Goal: Task Accomplishment & Management: Manage account settings

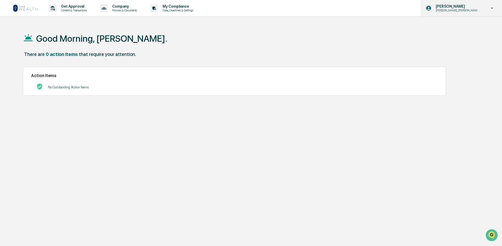
click at [492, 8] on icon at bounding box center [492, 8] width 2 height 1
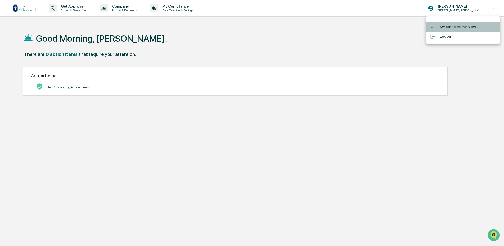
click at [450, 26] on li "Switch to Admin view..." at bounding box center [463, 27] width 74 height 10
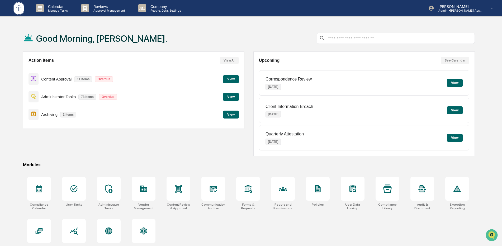
click at [231, 76] on button "View" at bounding box center [231, 79] width 16 height 8
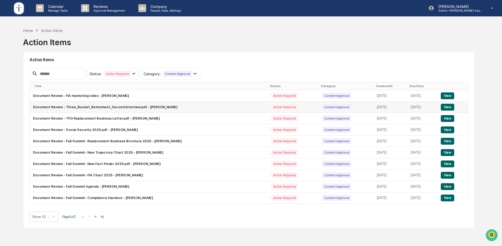
click at [450, 108] on button "View" at bounding box center [446, 107] width 13 height 7
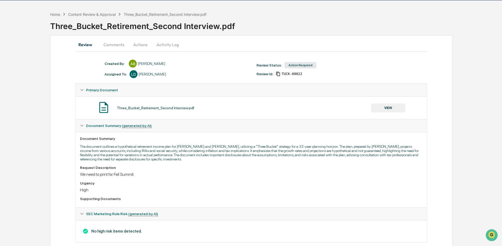
scroll to position [26, 0]
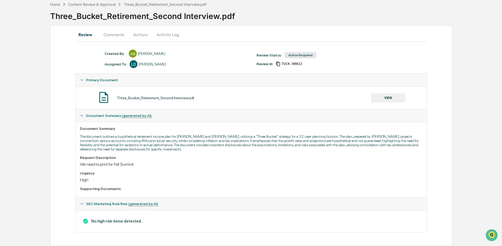
click at [382, 97] on button "VIEW" at bounding box center [388, 97] width 34 height 9
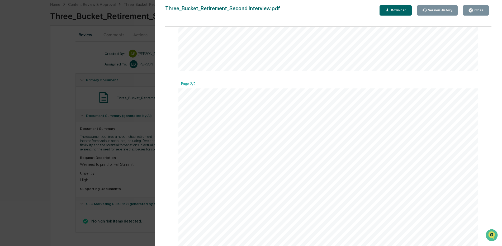
scroll to position [0, 0]
click at [472, 8] on icon "button" at bounding box center [470, 10] width 5 height 5
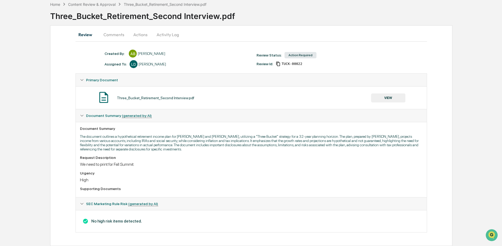
click at [108, 32] on button "Comments" at bounding box center [113, 34] width 29 height 13
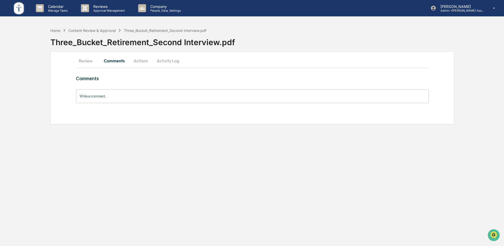
click at [142, 61] on button "Actions" at bounding box center [141, 60] width 24 height 13
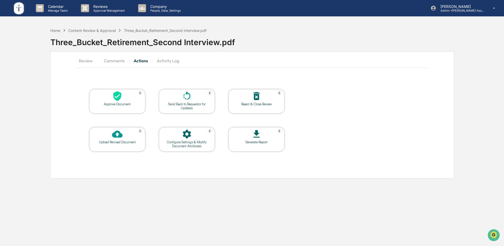
click at [117, 99] on icon at bounding box center [117, 96] width 8 height 10
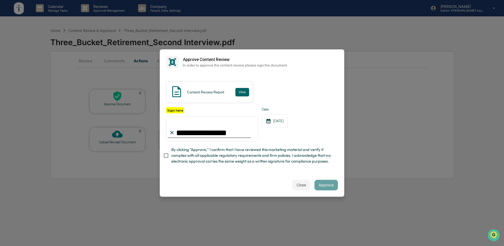
type input "**********"
click at [333, 185] on button "Approve" at bounding box center [326, 185] width 23 height 11
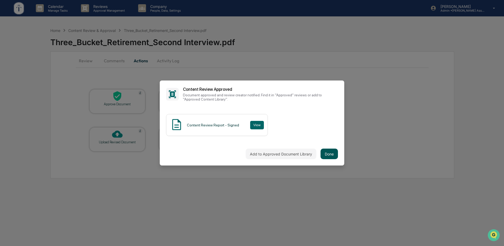
click at [332, 155] on button "Done" at bounding box center [329, 153] width 17 height 11
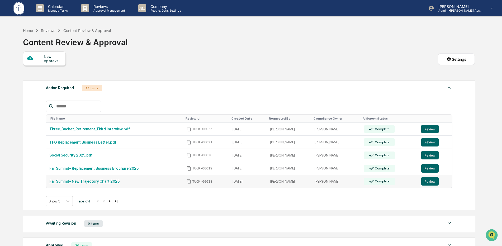
click at [98, 181] on link "Fall Summit- New Trajectory Chart 2025" at bounding box center [84, 181] width 70 height 4
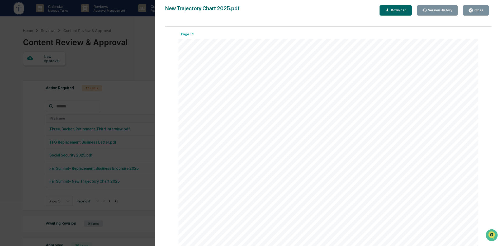
click at [475, 11] on div "Close" at bounding box center [478, 10] width 10 height 4
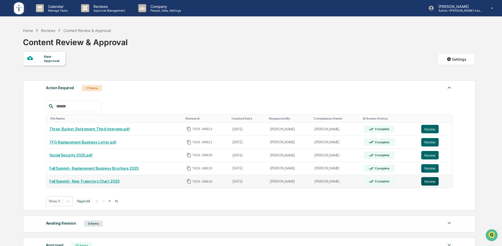
click at [430, 183] on button "Review" at bounding box center [429, 181] width 17 height 8
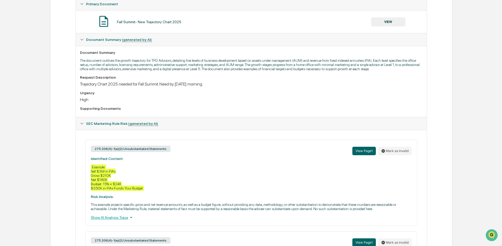
scroll to position [108, 0]
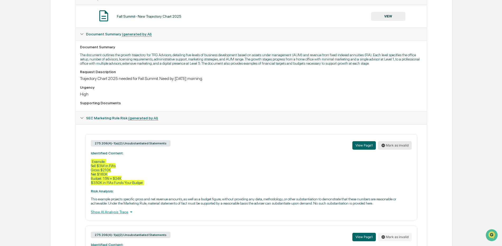
click at [384, 145] on icon at bounding box center [383, 145] width 4 height 4
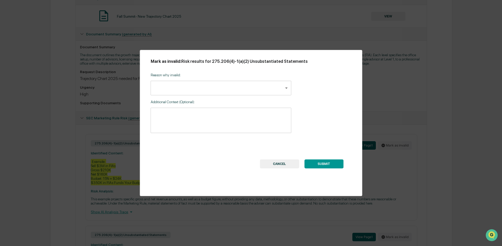
click at [273, 164] on button "CANCEL" at bounding box center [279, 163] width 39 height 9
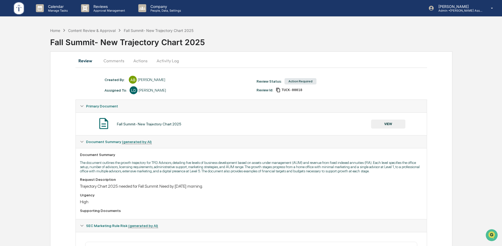
click at [142, 60] on button "Actions" at bounding box center [140, 60] width 24 height 13
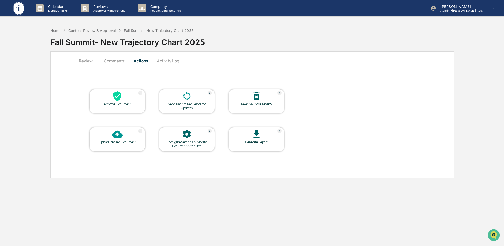
click at [116, 98] on icon at bounding box center [117, 96] width 8 height 10
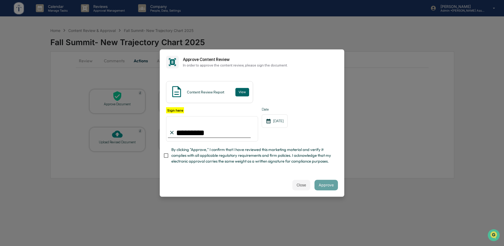
type input "**********"
click at [323, 186] on button "Approve" at bounding box center [326, 185] width 23 height 11
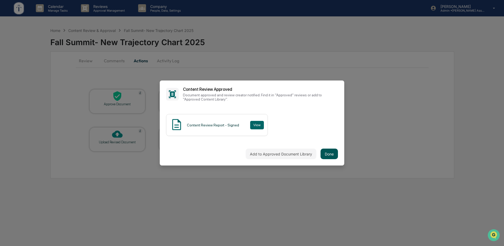
click at [334, 153] on button "Done" at bounding box center [329, 153] width 17 height 11
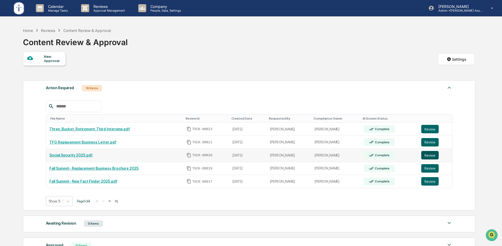
click at [426, 156] on button "Review" at bounding box center [429, 155] width 17 height 8
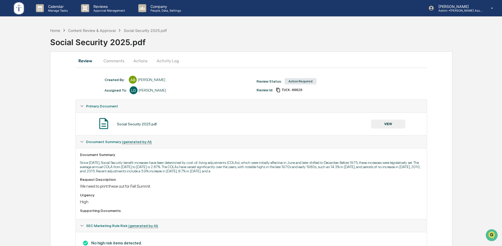
click at [382, 123] on button "VIEW" at bounding box center [388, 123] width 34 height 9
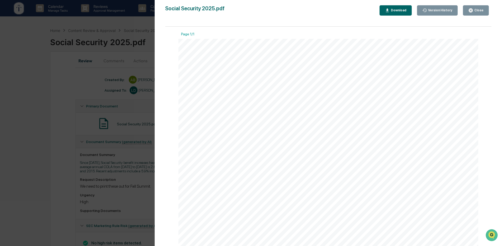
click at [468, 10] on button "Close" at bounding box center [476, 10] width 26 height 10
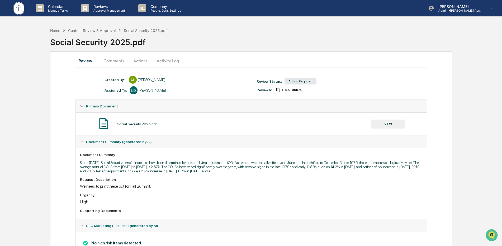
click at [141, 63] on button "Actions" at bounding box center [140, 60] width 24 height 13
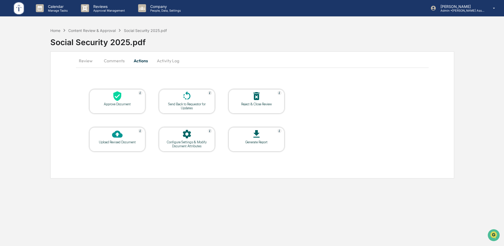
click at [112, 97] on icon at bounding box center [117, 96] width 11 height 11
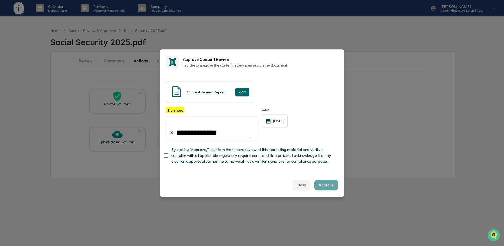
type input "**********"
click at [333, 185] on button "Approve" at bounding box center [326, 185] width 23 height 11
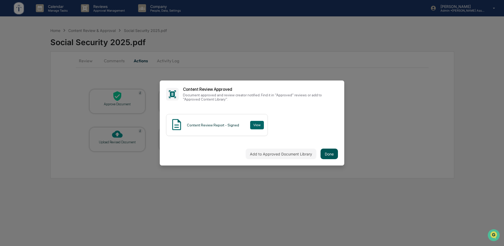
click at [327, 152] on button "Done" at bounding box center [329, 153] width 17 height 11
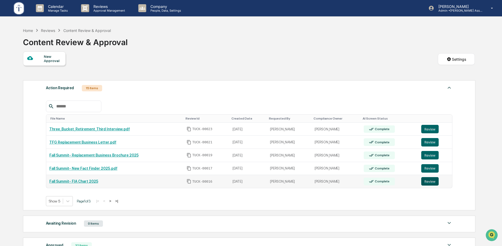
click at [426, 181] on button "Review" at bounding box center [429, 181] width 17 height 8
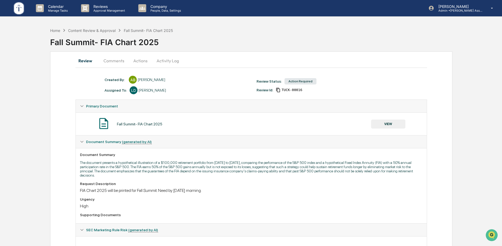
click at [137, 61] on button "Actions" at bounding box center [140, 60] width 24 height 13
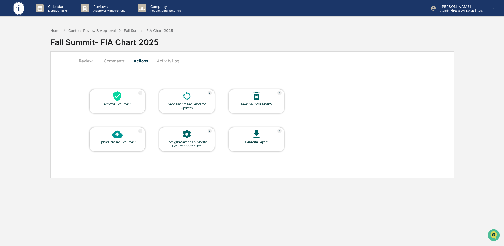
click at [121, 102] on div "Approve Document" at bounding box center [117, 104] width 47 height 4
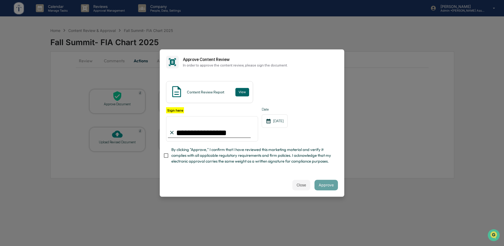
type input "**********"
click at [323, 184] on button "Approve" at bounding box center [326, 185] width 23 height 11
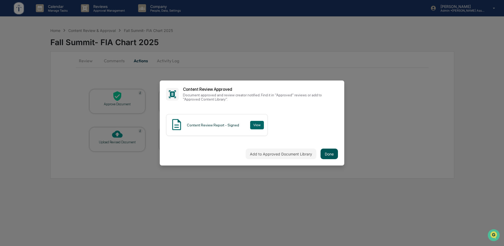
click at [330, 151] on button "Done" at bounding box center [329, 153] width 17 height 11
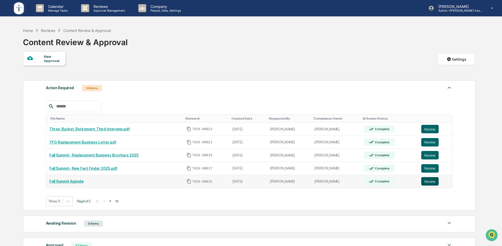
click at [430, 181] on button "Review" at bounding box center [429, 181] width 17 height 8
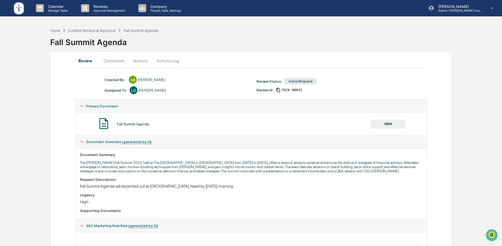
click at [141, 62] on button "Actions" at bounding box center [140, 60] width 24 height 13
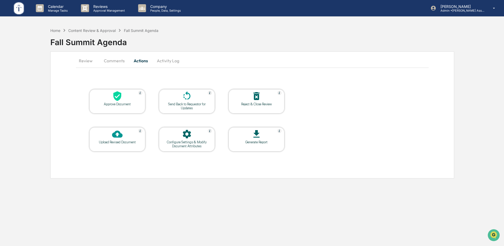
click at [114, 102] on div at bounding box center [117, 96] width 53 height 11
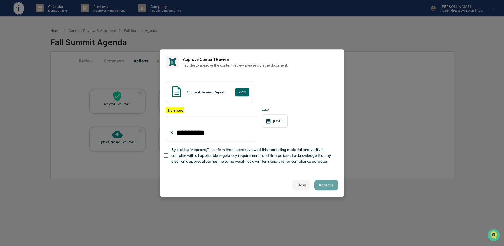
type input "**********"
click at [329, 184] on button "Approve" at bounding box center [326, 185] width 23 height 11
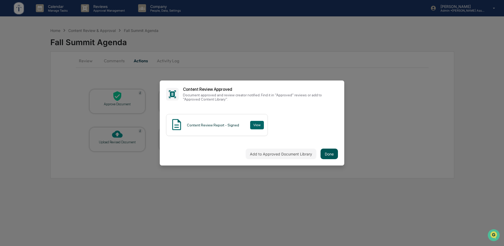
click at [332, 153] on button "Done" at bounding box center [329, 153] width 17 height 11
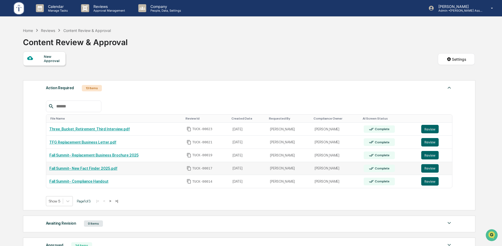
click at [99, 169] on link "Fall Summit- New Fact Finder 2025.pdf" at bounding box center [83, 168] width 68 height 4
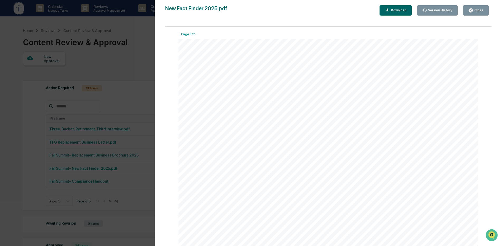
scroll to position [26, 0]
click at [472, 7] on button "Close" at bounding box center [476, 10] width 26 height 10
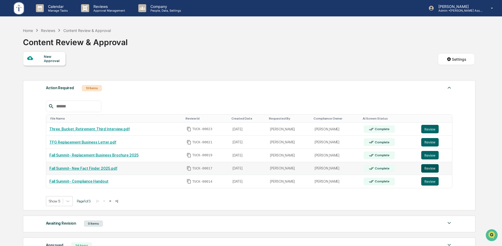
click at [428, 167] on button "Review" at bounding box center [429, 168] width 17 height 8
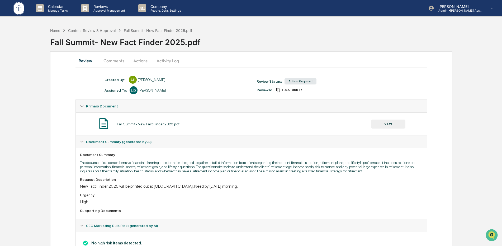
scroll to position [22, 0]
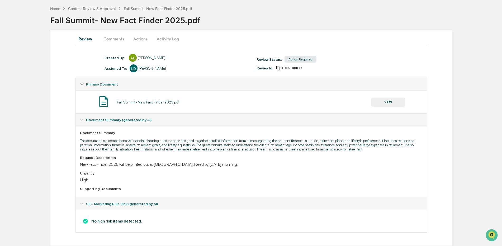
click at [137, 39] on button "Actions" at bounding box center [140, 38] width 24 height 13
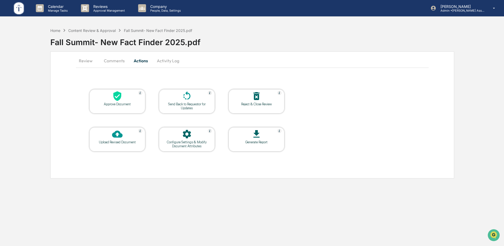
click at [126, 99] on div at bounding box center [117, 96] width 53 height 11
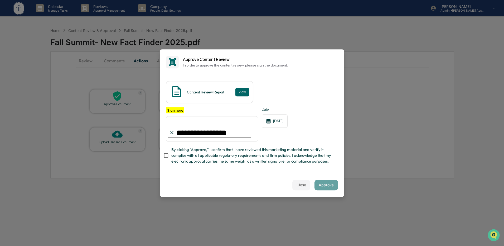
type input "**********"
click at [329, 186] on button "Approve" at bounding box center [326, 185] width 23 height 11
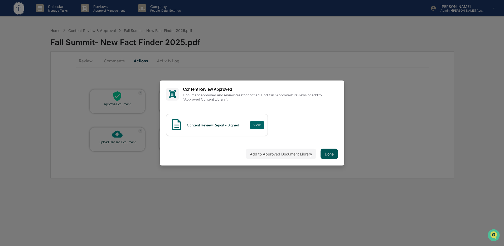
click at [330, 153] on button "Done" at bounding box center [329, 153] width 17 height 11
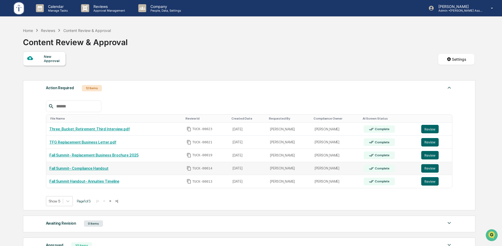
click at [72, 169] on link "Fall Summit- Compliance Handout" at bounding box center [78, 168] width 59 height 4
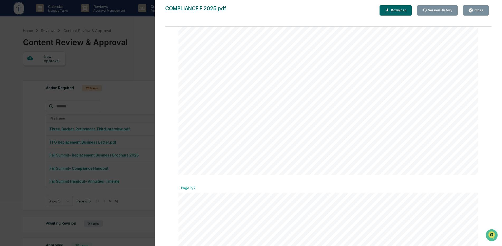
scroll to position [586, 0]
click at [475, 12] on div "Close" at bounding box center [475, 10] width 15 height 5
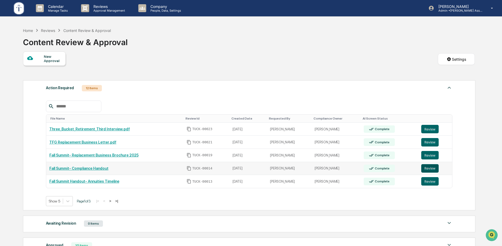
click at [430, 168] on button "Review" at bounding box center [429, 168] width 17 height 8
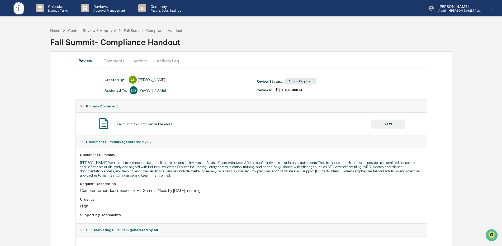
click at [106, 59] on button "Comments" at bounding box center [113, 60] width 29 height 13
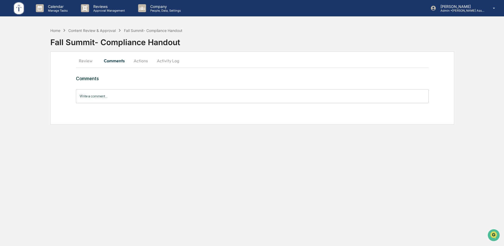
click at [146, 95] on input "Write a comment..." at bounding box center [252, 96] width 353 height 14
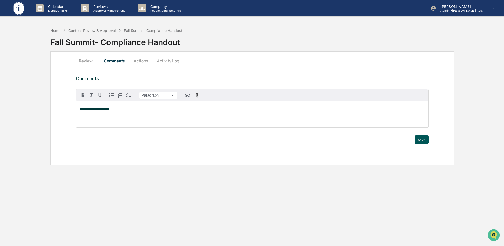
click at [425, 141] on button "Save" at bounding box center [422, 139] width 14 height 8
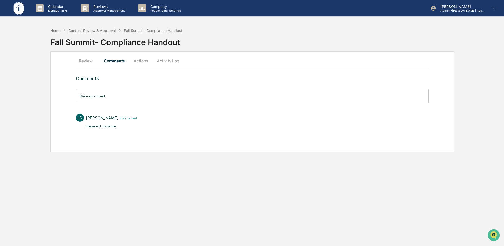
click at [140, 60] on button "Actions" at bounding box center [141, 60] width 24 height 13
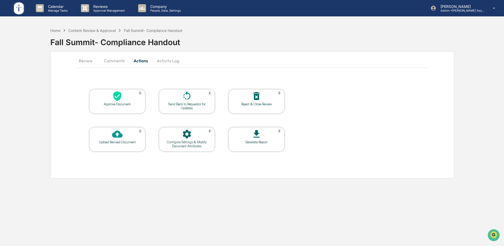
click at [118, 99] on icon at bounding box center [117, 96] width 8 height 10
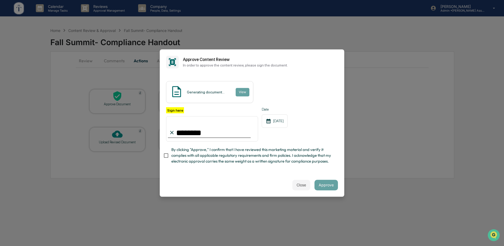
type input "**********"
click at [333, 187] on button "Approve" at bounding box center [326, 185] width 23 height 11
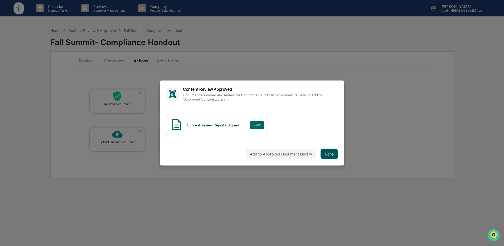
click at [334, 156] on button "Done" at bounding box center [329, 153] width 17 height 11
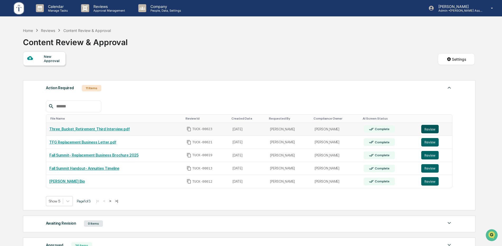
click at [432, 128] on button "Review" at bounding box center [429, 129] width 17 height 8
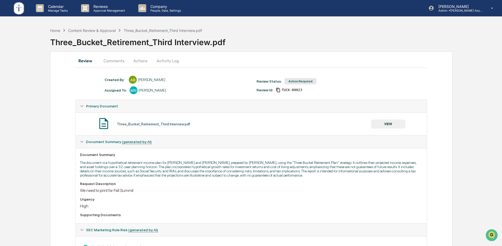
click at [136, 63] on button "Actions" at bounding box center [140, 60] width 24 height 13
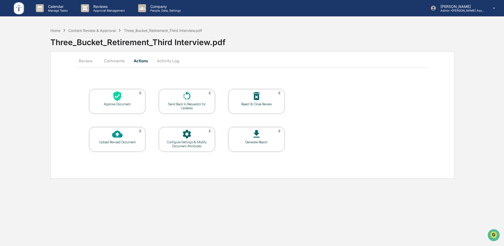
click at [112, 98] on icon at bounding box center [117, 96] width 11 height 11
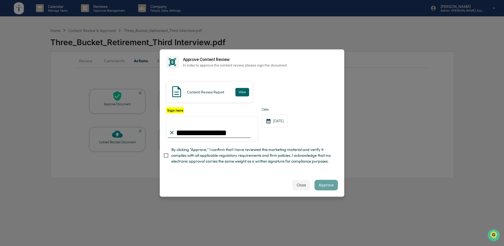
type input "**********"
click at [330, 187] on button "Approve" at bounding box center [326, 185] width 23 height 11
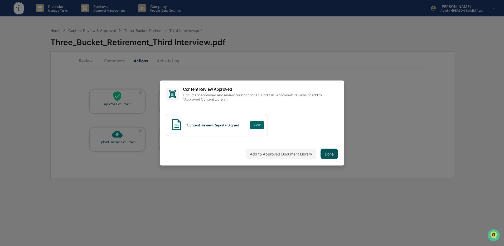
click at [336, 151] on button "Done" at bounding box center [329, 153] width 17 height 11
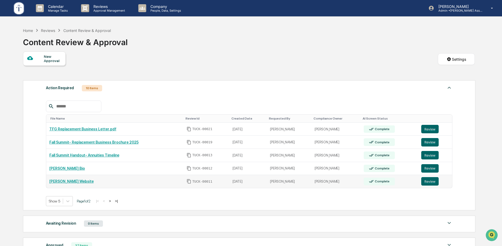
click at [73, 180] on link "[PERSON_NAME] Website" at bounding box center [71, 181] width 44 height 4
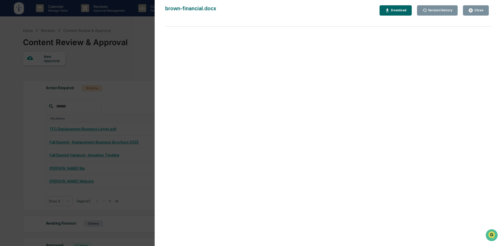
click at [476, 12] on div "Close" at bounding box center [478, 10] width 10 height 4
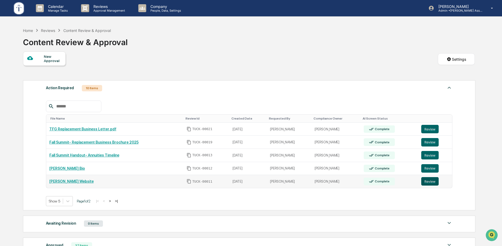
click at [433, 183] on button "Review" at bounding box center [429, 181] width 17 height 8
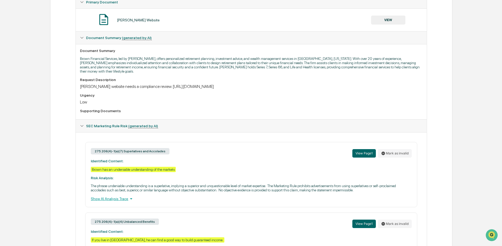
scroll to position [155, 0]
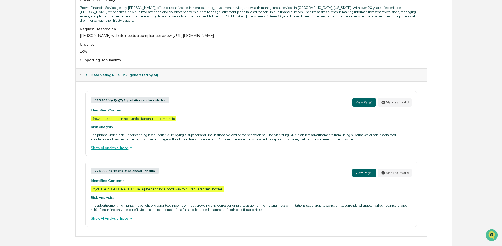
click at [486, 54] on div "Home Content Review & Approval [PERSON_NAME] Website [PERSON_NAME] Website Revi…" at bounding box center [251, 60] width 502 height 380
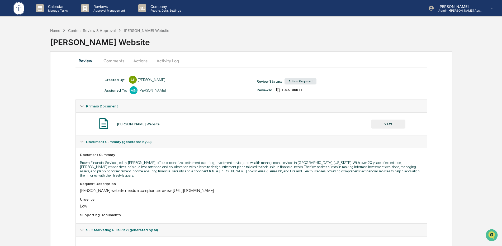
click at [114, 61] on button "Comments" at bounding box center [113, 60] width 29 height 13
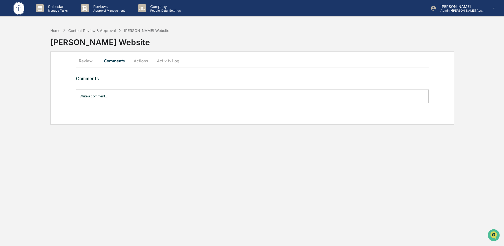
click at [118, 98] on input "Write a comment..." at bounding box center [252, 96] width 353 height 14
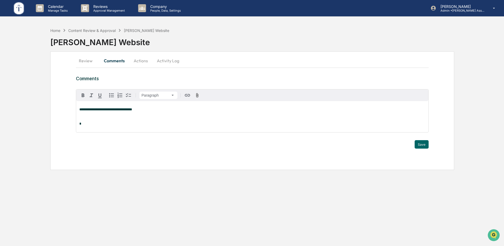
click at [486, 101] on div "**********" at bounding box center [252, 97] width 504 height 145
click at [84, 120] on div "**********" at bounding box center [252, 116] width 352 height 31
click at [104, 124] on p "*" at bounding box center [252, 124] width 346 height 4
click at [143, 61] on button "Actions" at bounding box center [141, 60] width 24 height 13
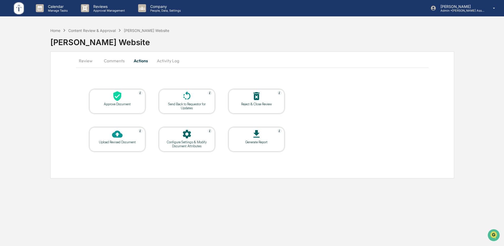
click at [111, 63] on button "Comments" at bounding box center [114, 60] width 29 height 13
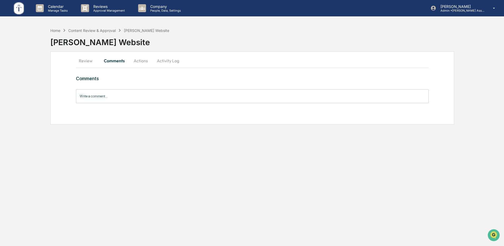
click at [88, 60] on button "Review" at bounding box center [88, 60] width 24 height 13
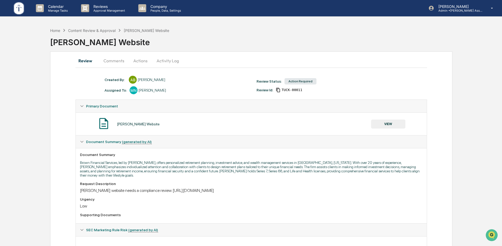
click at [112, 59] on button "Comments" at bounding box center [113, 60] width 29 height 13
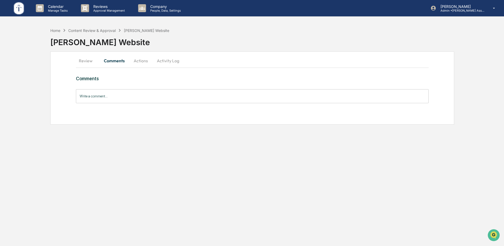
click at [119, 94] on input "Write a comment..." at bounding box center [252, 96] width 353 height 14
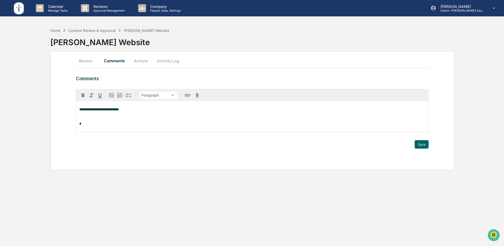
click at [146, 63] on button "Actions" at bounding box center [141, 60] width 24 height 13
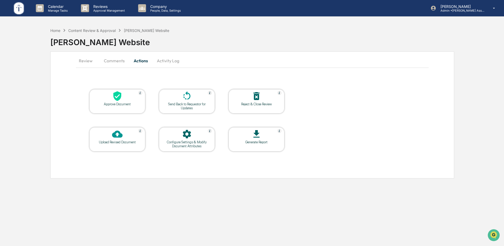
click at [191, 102] on div at bounding box center [187, 96] width 53 height 11
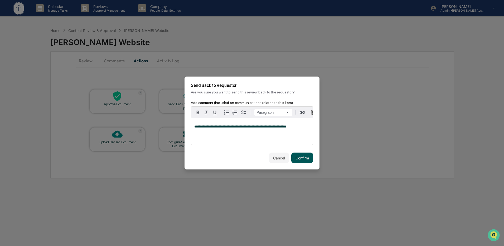
click at [310, 157] on button "Confirm" at bounding box center [302, 157] width 22 height 11
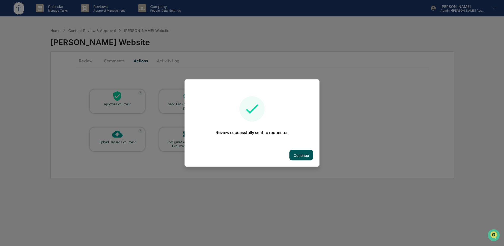
click at [302, 155] on button "Continue" at bounding box center [302, 155] width 24 height 11
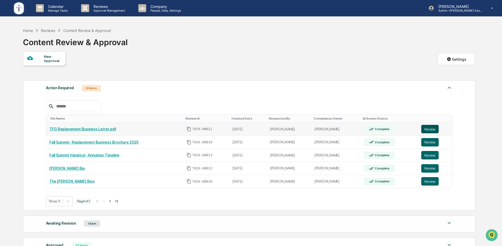
click at [434, 128] on button "Review" at bounding box center [429, 129] width 17 height 8
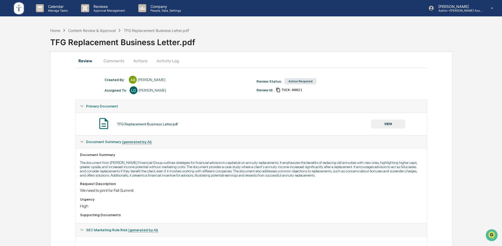
click at [390, 123] on button "VIEW" at bounding box center [388, 123] width 34 height 9
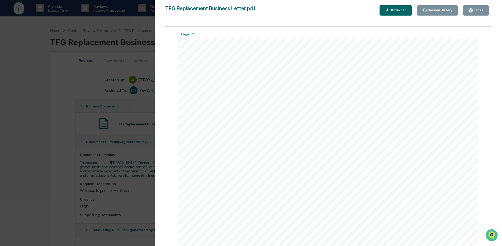
click at [472, 8] on icon "button" at bounding box center [470, 10] width 5 height 5
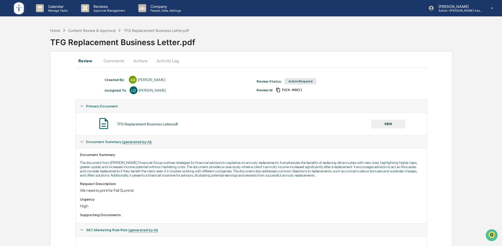
click at [142, 60] on button "Actions" at bounding box center [140, 60] width 24 height 13
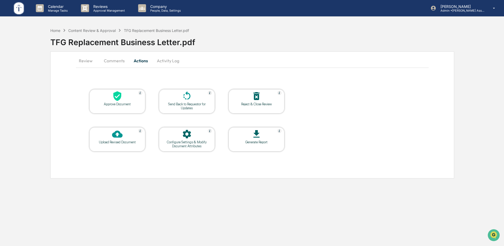
click at [126, 100] on div at bounding box center [117, 96] width 53 height 11
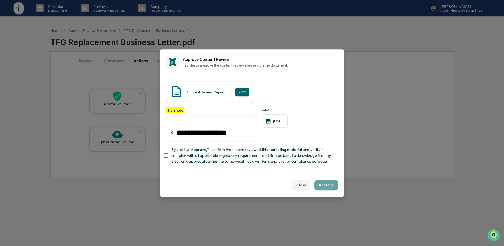
type input "**********"
click at [325, 181] on button "Approve" at bounding box center [326, 185] width 23 height 11
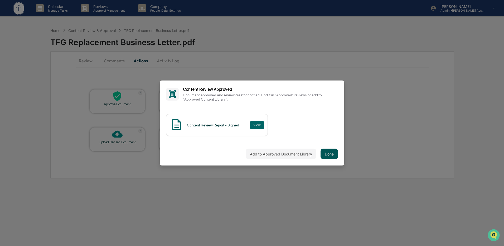
click at [330, 151] on button "Done" at bounding box center [329, 153] width 17 height 11
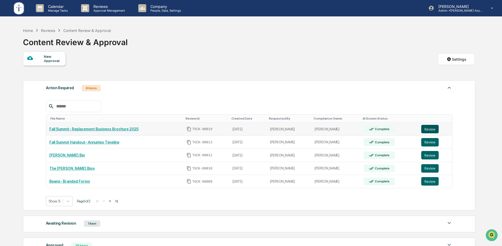
click at [429, 128] on button "Review" at bounding box center [429, 129] width 17 height 8
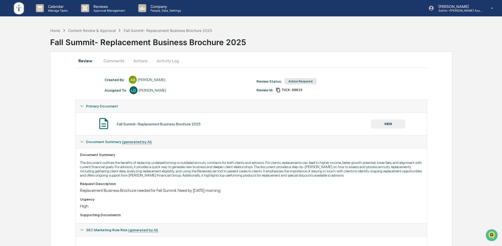
click at [136, 61] on button "Actions" at bounding box center [140, 60] width 24 height 13
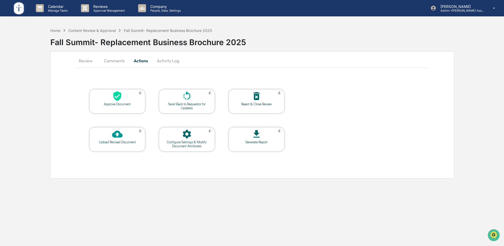
click at [116, 102] on div "Approve Document" at bounding box center [117, 104] width 47 height 4
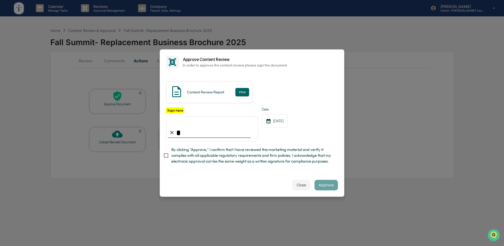
type input "**********"
click at [331, 185] on button "Approve" at bounding box center [326, 185] width 23 height 11
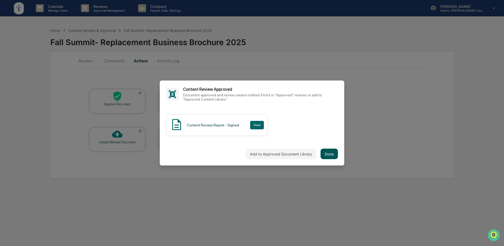
click at [328, 154] on button "Done" at bounding box center [329, 153] width 17 height 11
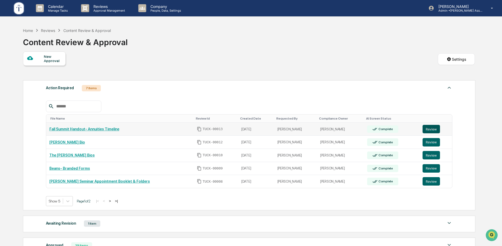
click at [429, 128] on button "Review" at bounding box center [430, 129] width 17 height 8
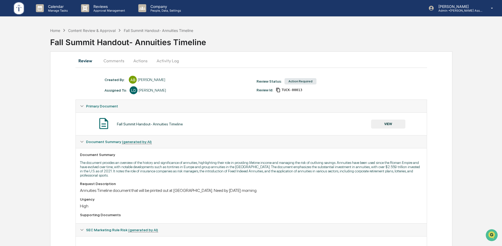
click at [137, 61] on button "Actions" at bounding box center [140, 60] width 24 height 13
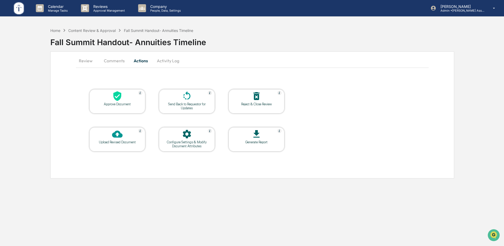
click at [113, 99] on icon at bounding box center [117, 96] width 11 height 11
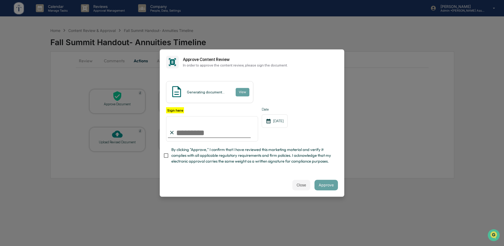
click at [200, 134] on input "Sign here" at bounding box center [212, 128] width 92 height 25
type input "**********"
click at [325, 186] on button "Approve" at bounding box center [326, 185] width 23 height 11
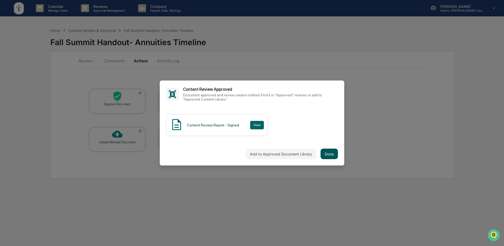
click at [329, 157] on button "Done" at bounding box center [329, 153] width 17 height 11
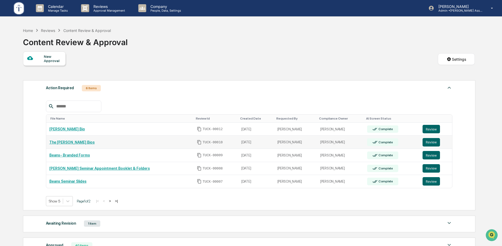
click at [63, 143] on link "The Elison Bios" at bounding box center [71, 142] width 45 height 4
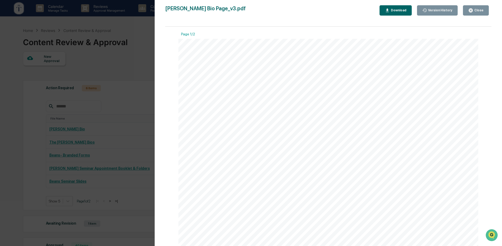
click at [473, 12] on icon "button" at bounding box center [470, 10] width 5 height 5
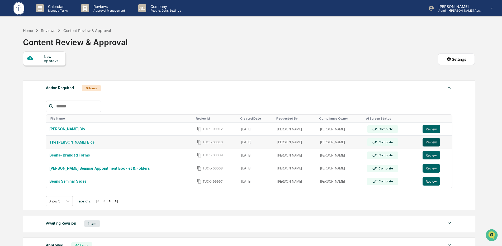
click at [435, 141] on button "Review" at bounding box center [430, 142] width 17 height 8
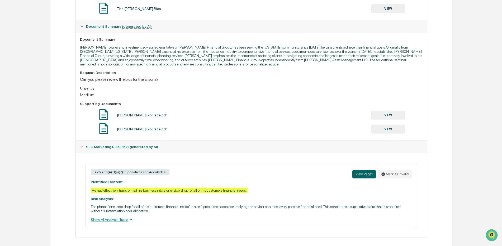
scroll to position [121, 0]
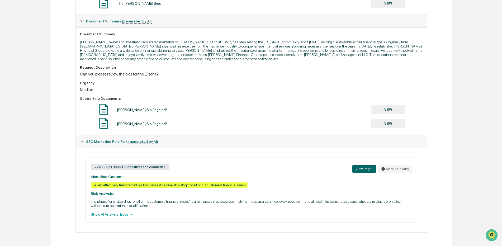
click at [478, 45] on div "Home Content Review & Approval The Elison Bios The Elison Bios Review Comments …" at bounding box center [251, 75] width 502 height 341
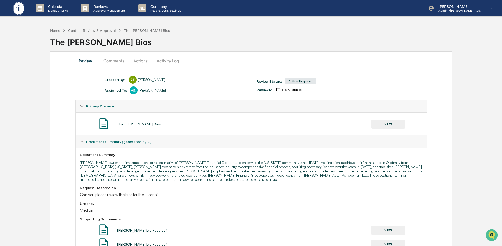
click at [142, 58] on button "Actions" at bounding box center [140, 60] width 24 height 13
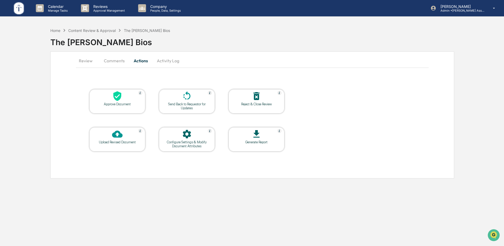
click at [191, 99] on icon at bounding box center [187, 96] width 11 height 11
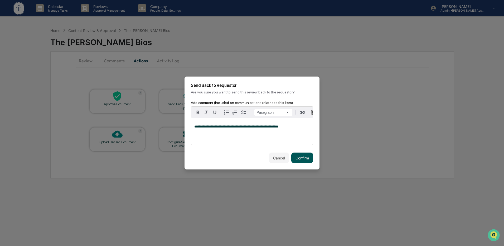
click at [301, 161] on button "Confirm" at bounding box center [302, 157] width 22 height 11
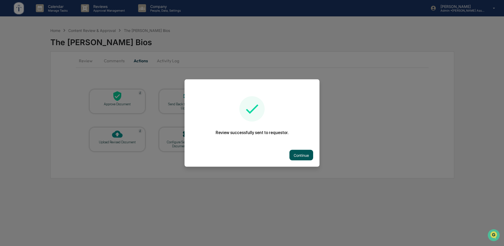
click at [297, 156] on button "Continue" at bounding box center [302, 155] width 24 height 11
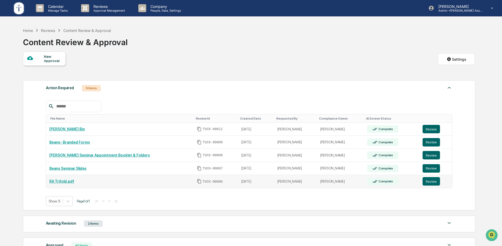
click at [61, 181] on link "RA Trifold.pdf" at bounding box center [61, 181] width 25 height 4
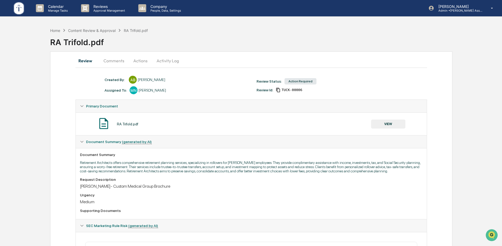
click at [384, 122] on button "VIEW" at bounding box center [388, 123] width 34 height 9
